Goal: Navigation & Orientation: Find specific page/section

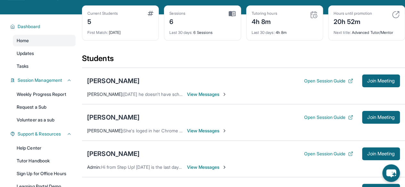
scroll to position [29, 0]
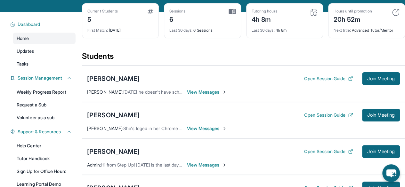
click at [175, 24] on div "6" at bounding box center [177, 19] width 16 height 10
click at [174, 24] on div "6" at bounding box center [177, 19] width 16 height 10
click at [233, 14] on img at bounding box center [232, 12] width 7 height 6
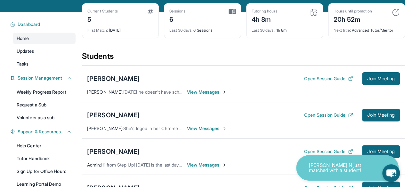
click at [317, 14] on img at bounding box center [314, 13] width 8 height 8
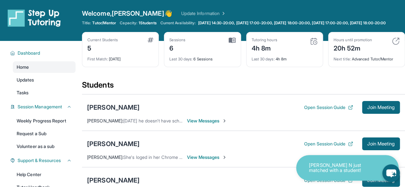
click at [397, 45] on img at bounding box center [396, 41] width 8 height 8
click at [98, 43] on div "Current Students" at bounding box center [102, 39] width 30 height 5
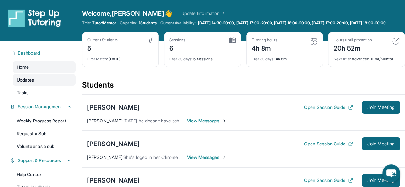
scroll to position [181, 0]
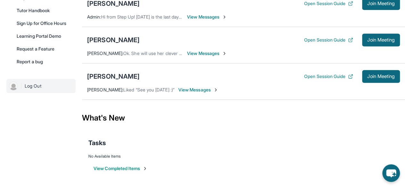
click at [35, 84] on link "| Log Out" at bounding box center [40, 86] width 69 height 14
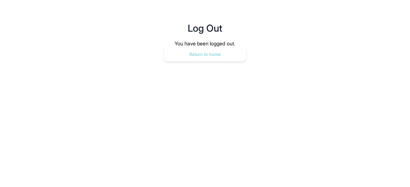
click at [194, 60] on button "Return to home" at bounding box center [205, 54] width 82 height 14
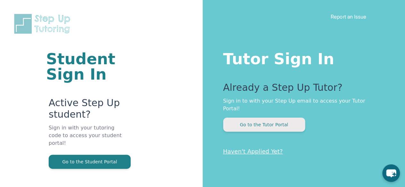
click at [249, 118] on button "Go to the Tutor Portal" at bounding box center [264, 125] width 82 height 14
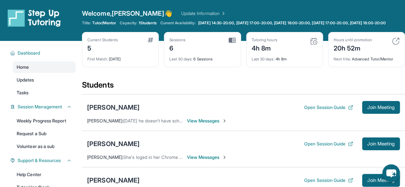
click at [265, 58] on div "Last 30 days : 4h 8m" at bounding box center [285, 57] width 66 height 9
